Goal: Task Accomplishment & Management: Manage account settings

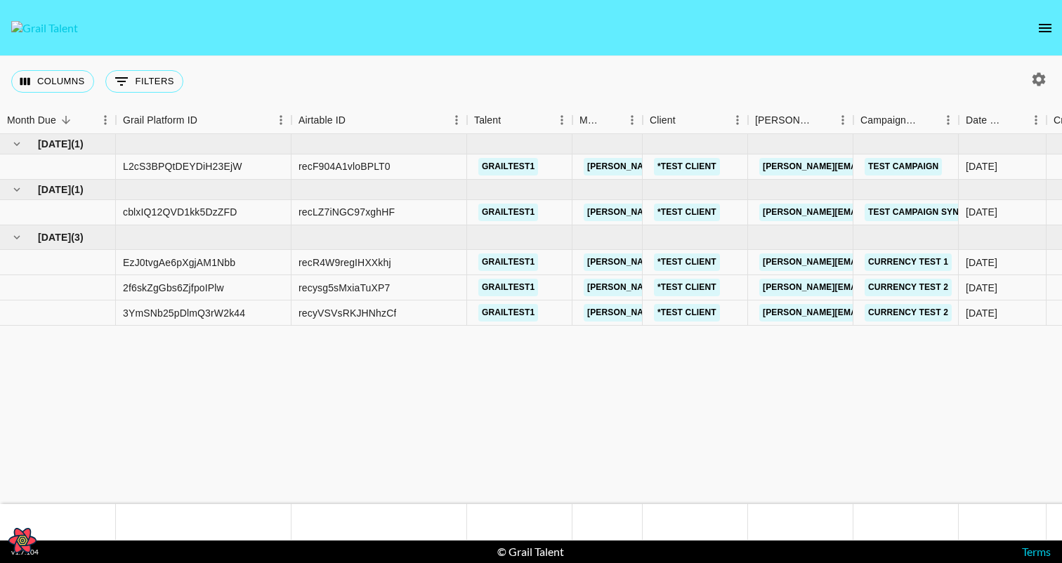
click at [1055, 40] on nav at bounding box center [531, 28] width 1062 height 56
click at [1042, 28] on icon "open drawer" at bounding box center [1045, 28] width 17 height 17
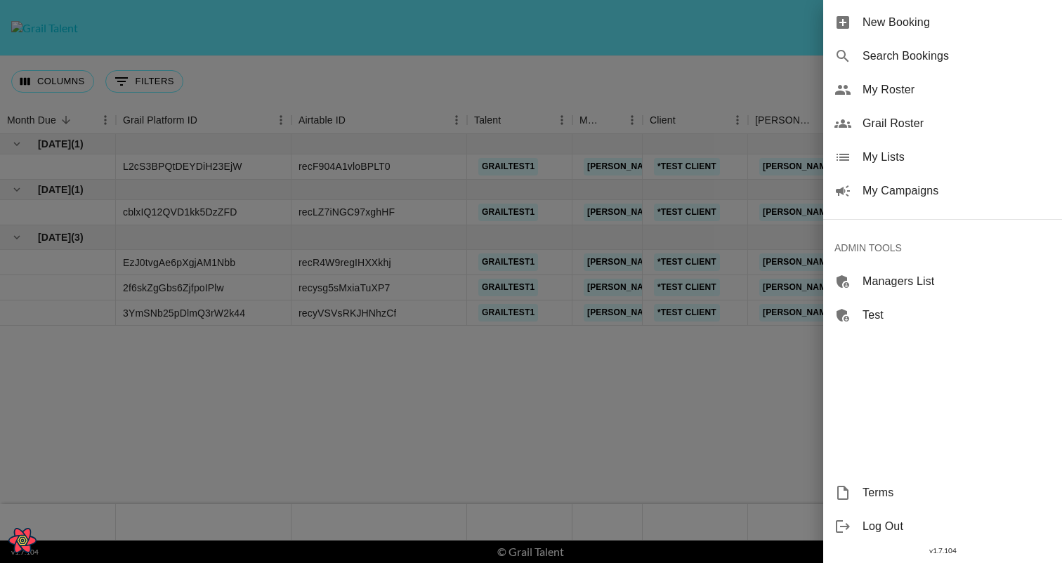
click at [747, 49] on div at bounding box center [531, 281] width 1062 height 563
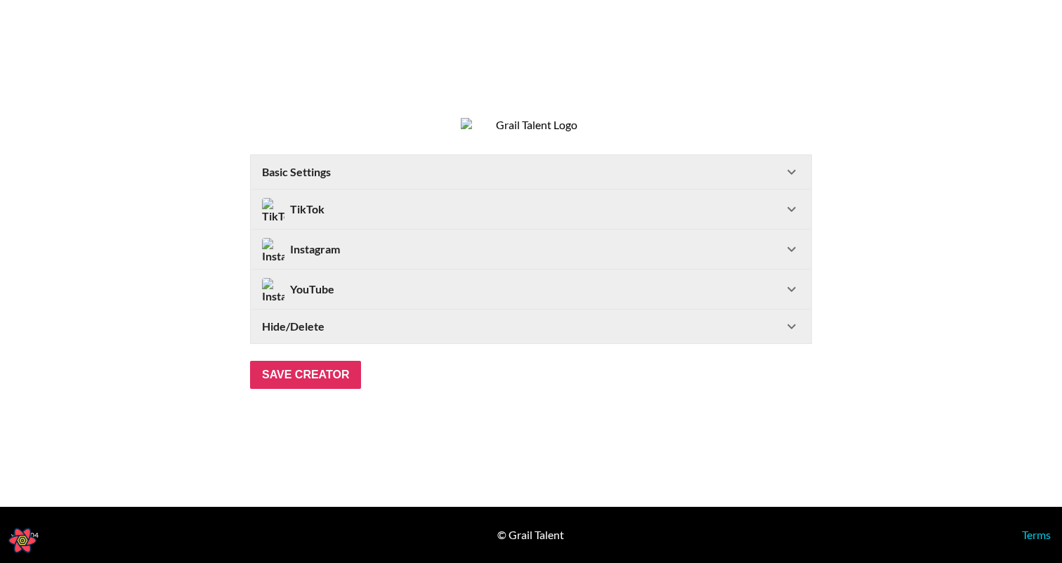
select select "USD"
click at [376, 179] on div "Basic Settings" at bounding box center [522, 172] width 521 height 14
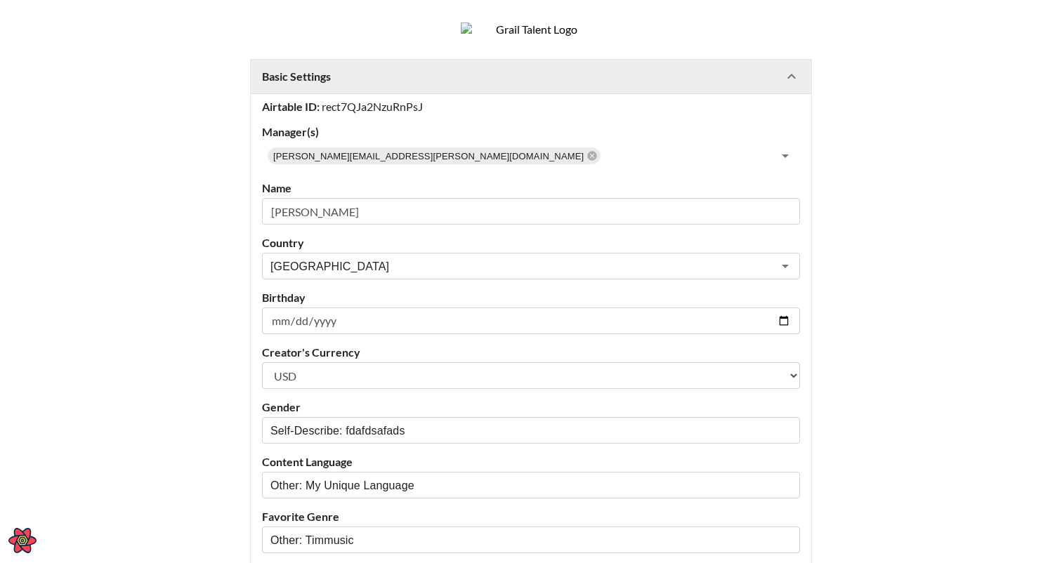
click at [405, 84] on div "Basic Settings" at bounding box center [522, 77] width 521 height 14
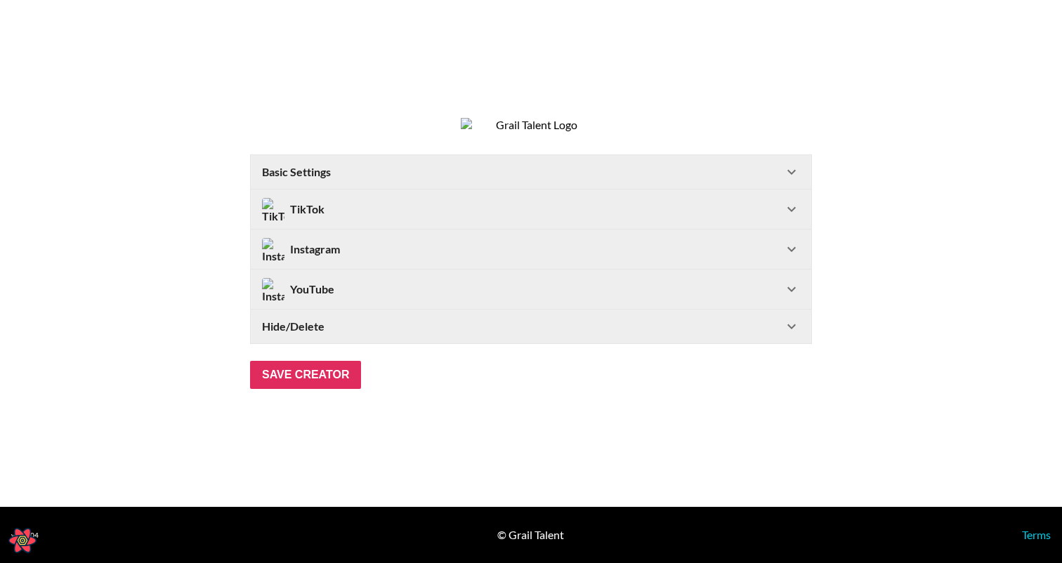
click at [343, 214] on div "TikTok" at bounding box center [522, 209] width 521 height 22
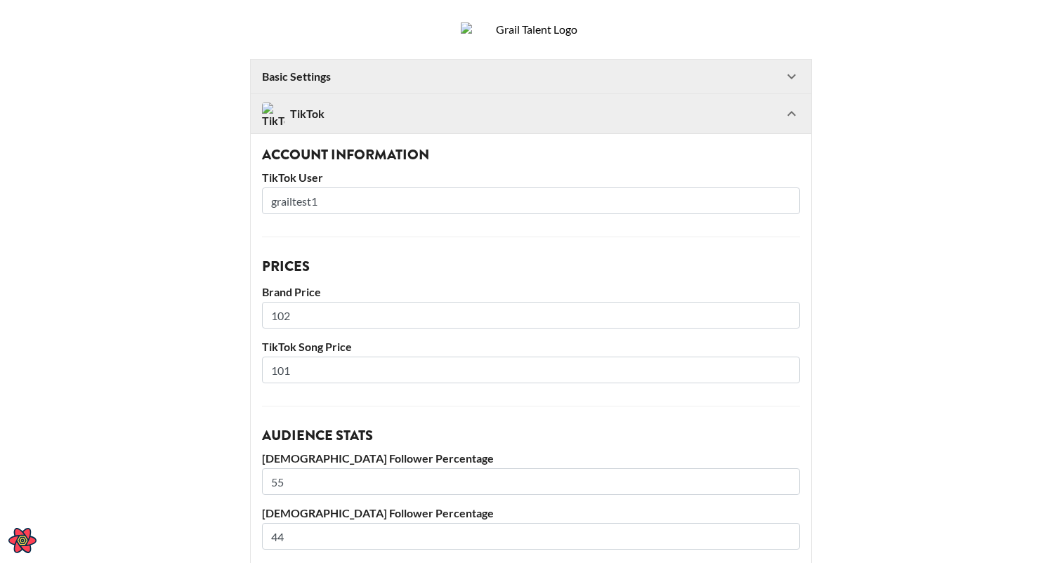
click at [348, 125] on div "TikTok" at bounding box center [522, 114] width 521 height 22
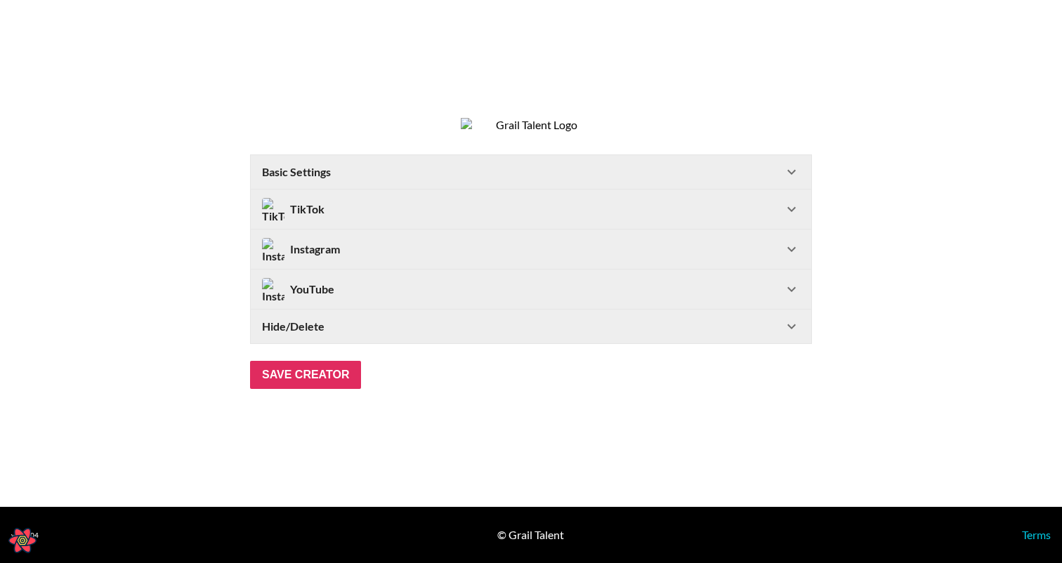
click at [414, 218] on div "TikTok" at bounding box center [522, 209] width 521 height 22
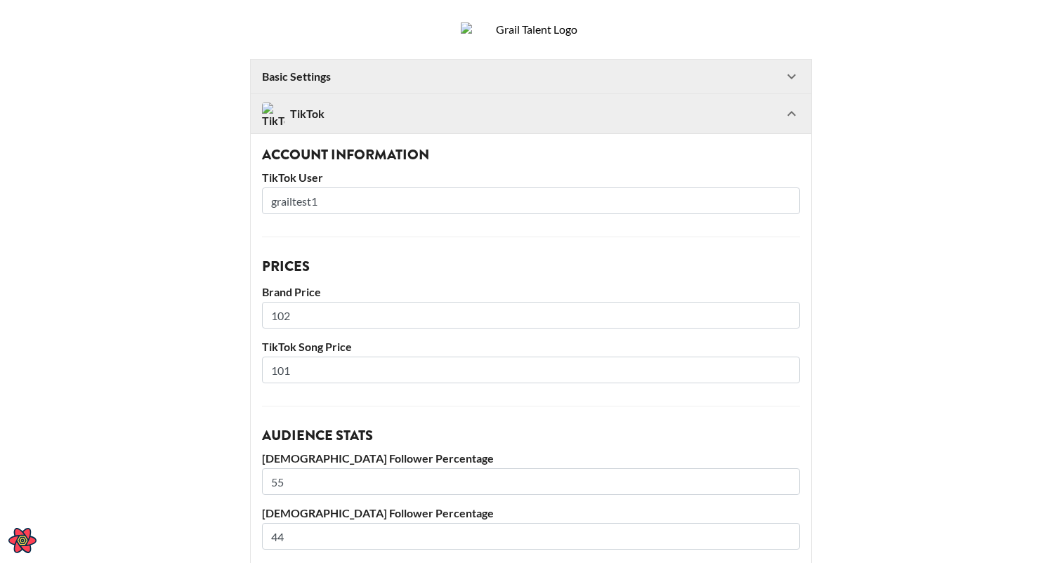
click at [394, 125] on div "TikTok" at bounding box center [522, 114] width 521 height 22
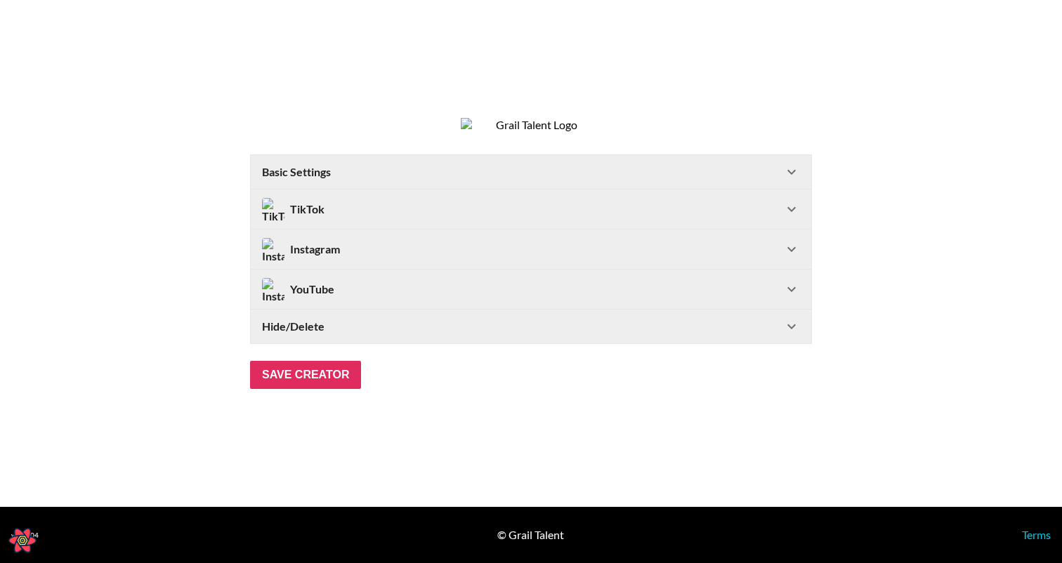
click at [355, 280] on div "YouTube" at bounding box center [531, 289] width 560 height 39
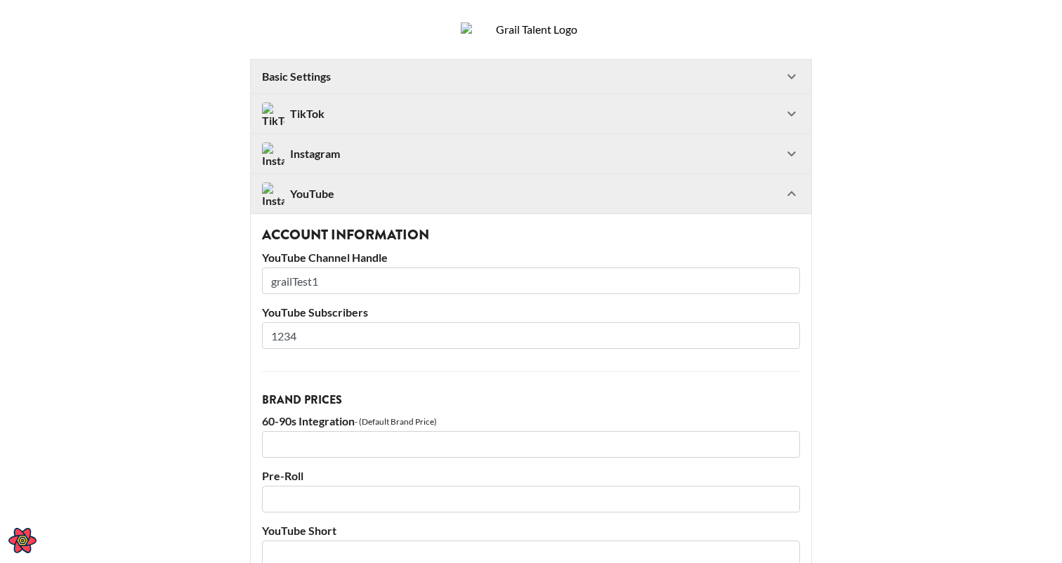
click at [357, 205] on div "YouTube" at bounding box center [522, 194] width 521 height 22
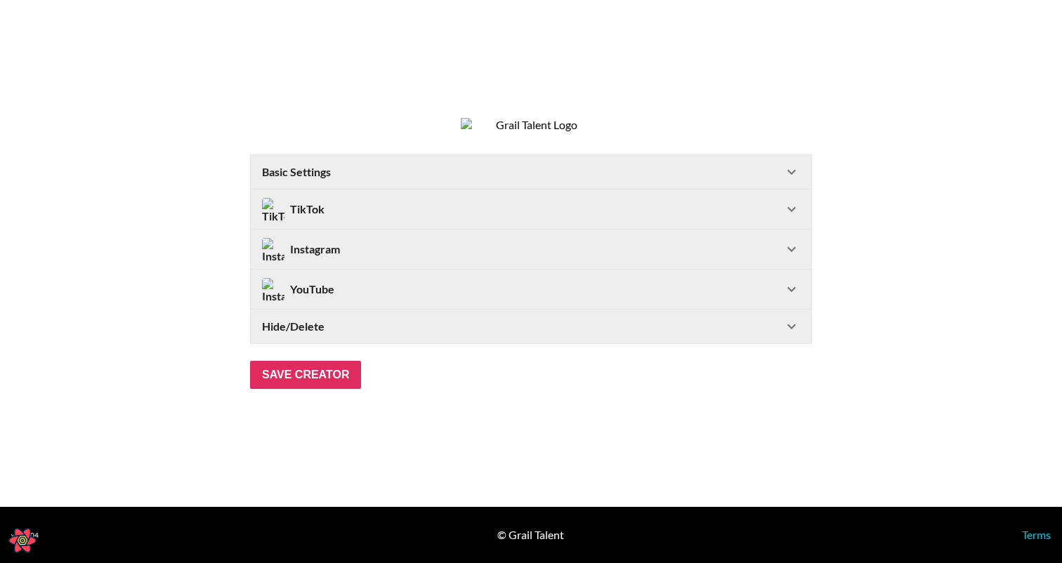
click at [358, 334] on div "Hide/Delete" at bounding box center [522, 327] width 521 height 14
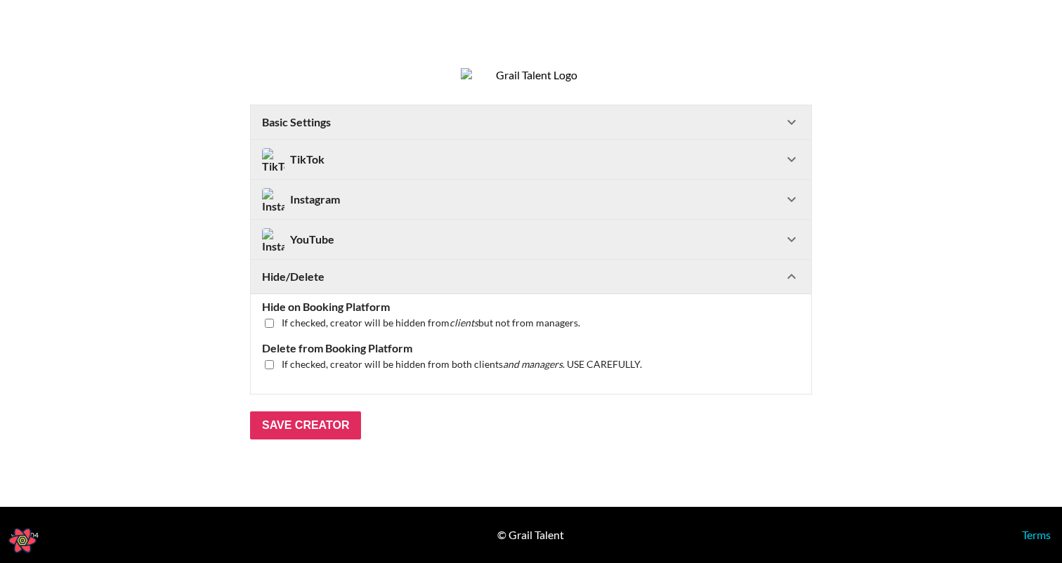
click at [367, 284] on div "Hide/Delete" at bounding box center [522, 277] width 521 height 14
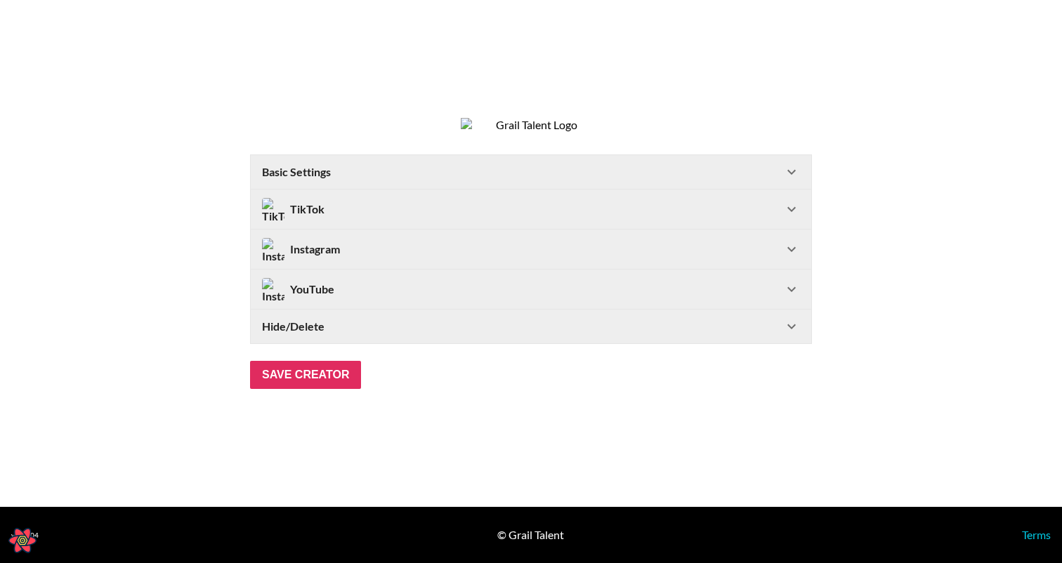
click at [360, 261] on div "Instagram" at bounding box center [522, 249] width 521 height 22
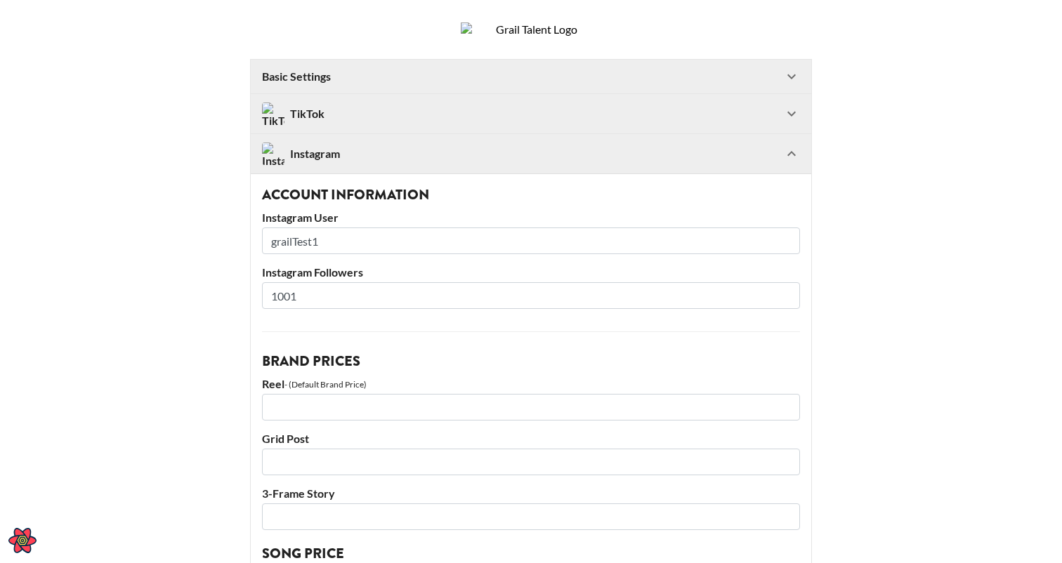
click at [375, 165] on div "Instagram" at bounding box center [522, 154] width 521 height 22
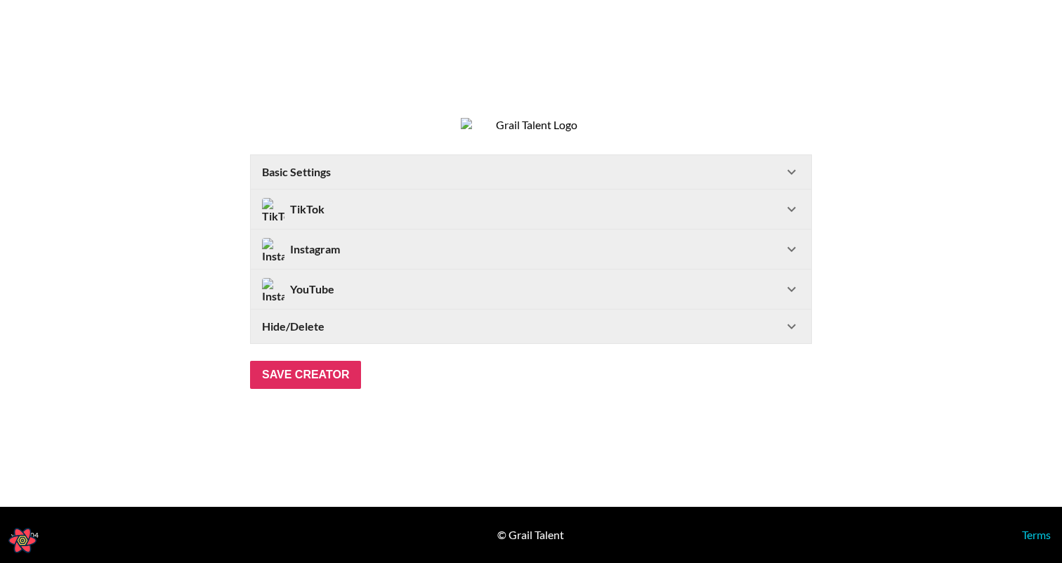
click at [367, 221] on div "TikTok" at bounding box center [522, 209] width 521 height 22
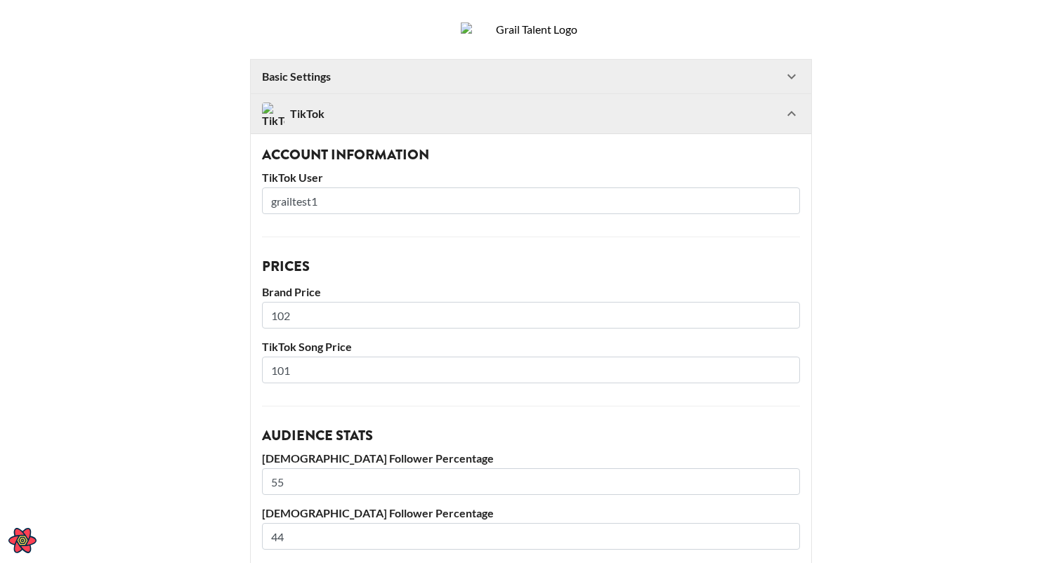
click at [388, 133] on div "TikTok" at bounding box center [531, 113] width 560 height 39
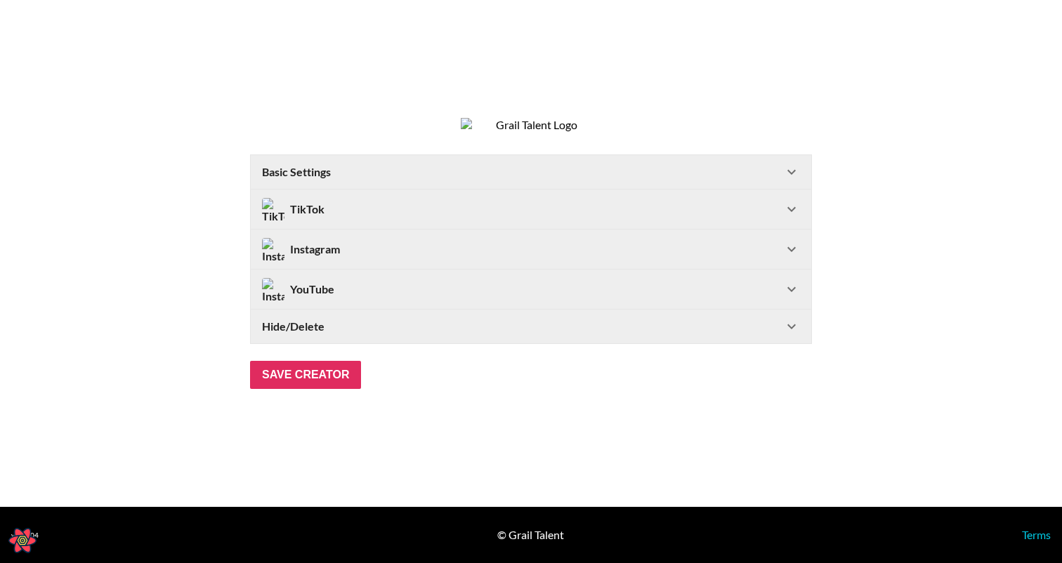
click at [387, 171] on Settings-header "Basic Settings" at bounding box center [531, 172] width 560 height 34
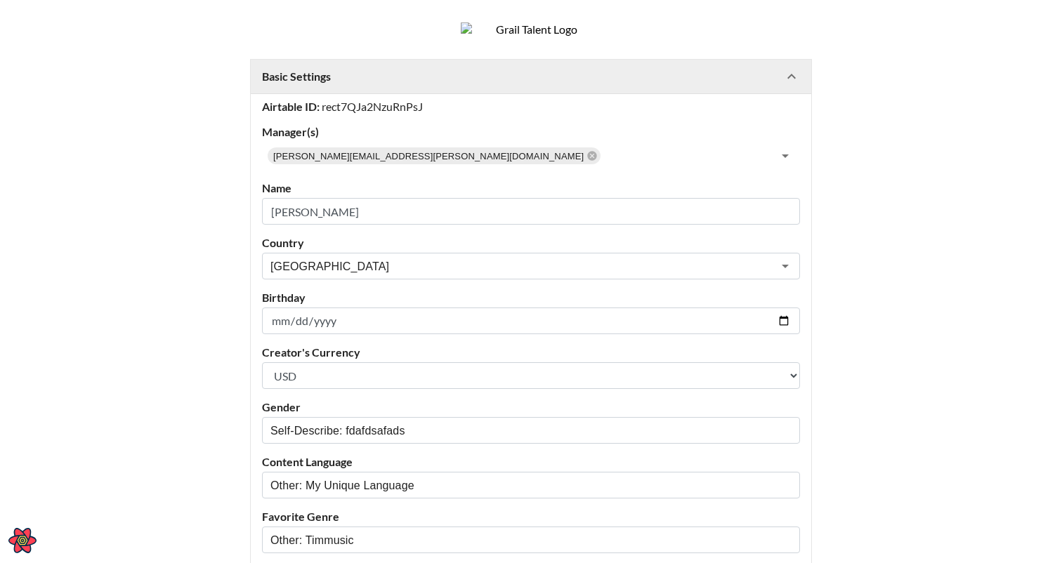
click at [398, 84] on div "Basic Settings" at bounding box center [522, 77] width 521 height 14
